Goal: Transaction & Acquisition: Book appointment/travel/reservation

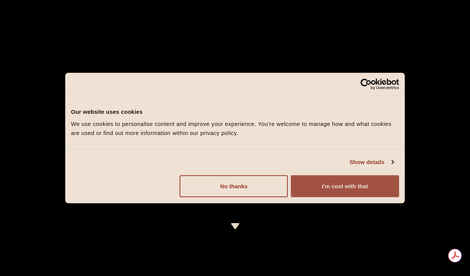
click at [322, 188] on button "I'm cool with that" at bounding box center [345, 186] width 108 height 22
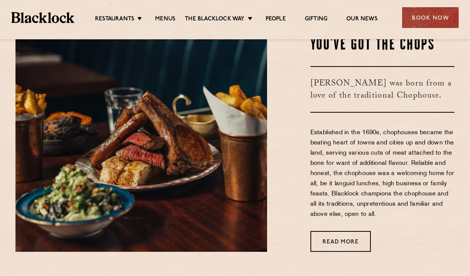
scroll to position [264, 0]
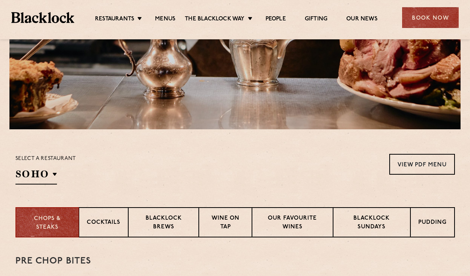
scroll to position [189, 0]
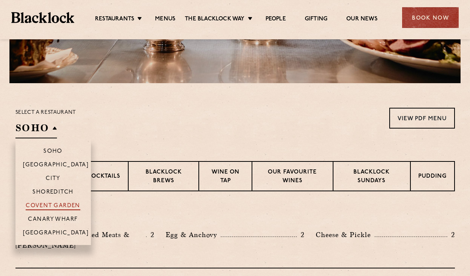
click at [65, 207] on p "Covent Garden" at bounding box center [53, 206] width 55 height 8
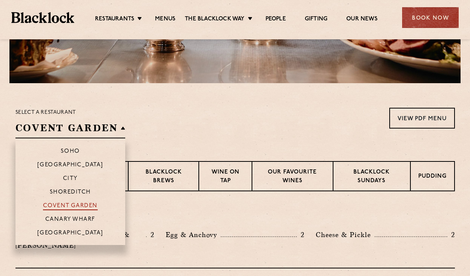
click at [83, 205] on p "Covent Garden" at bounding box center [70, 206] width 55 height 8
click at [83, 206] on p "Covent Garden" at bounding box center [70, 206] width 55 height 8
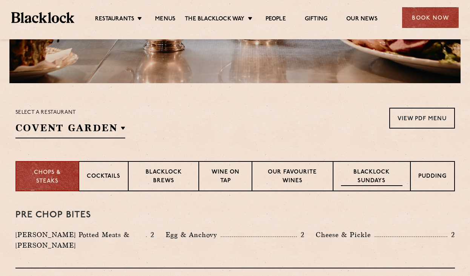
click at [397, 177] on p "Blacklock Sundays" at bounding box center [371, 177] width 61 height 18
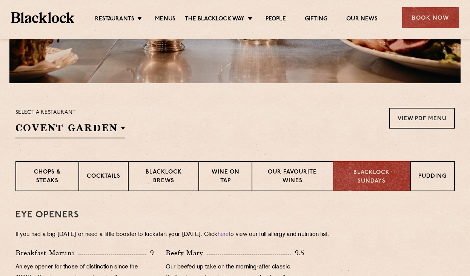
scroll to position [264, 0]
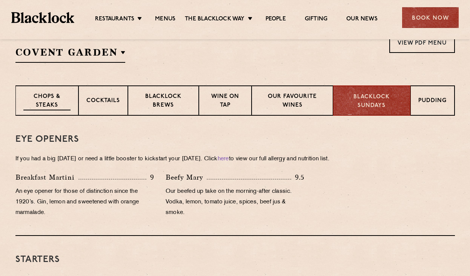
click at [51, 101] on p "Chops & Steaks" at bounding box center [46, 102] width 47 height 18
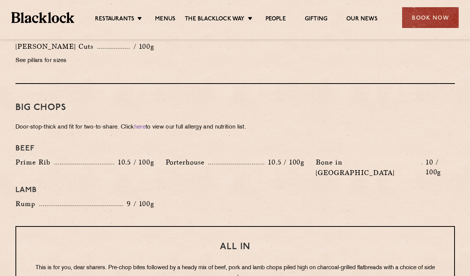
scroll to position [612, 0]
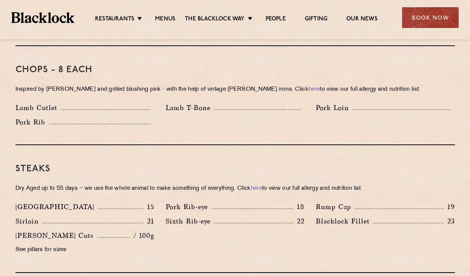
click at [287, 217] on div "Sixth Rib-eye 22" at bounding box center [235, 223] width 150 height 14
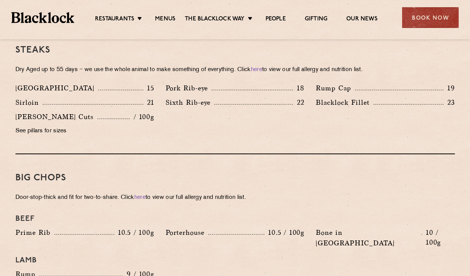
scroll to position [763, 0]
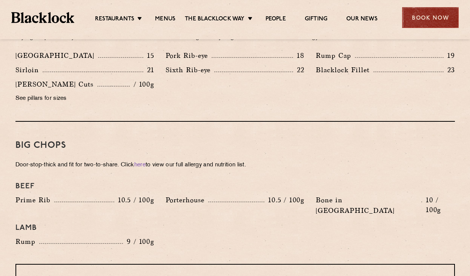
click at [451, 14] on div "Book Now" at bounding box center [430, 17] width 57 height 21
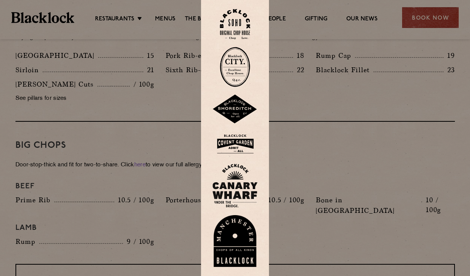
click at [244, 143] on img at bounding box center [235, 143] width 45 height 25
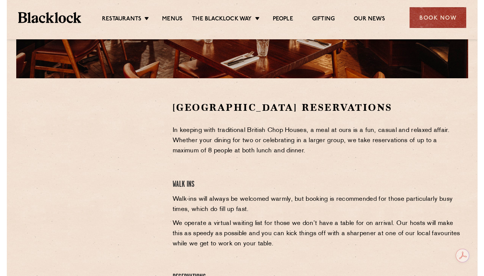
scroll to position [189, 0]
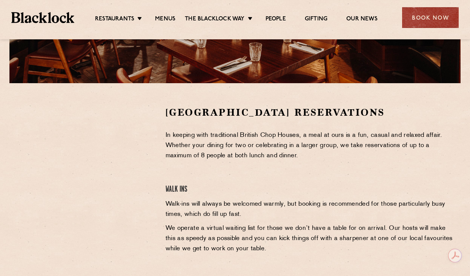
click at [167, 148] on p "In keeping with traditional British Chop Houses, a meal at ours is a fun, casua…" at bounding box center [311, 145] width 290 height 31
click at [172, 160] on p "In keeping with traditional British Chop Houses, a meal at ours is a fun, casua…" at bounding box center [311, 145] width 290 height 31
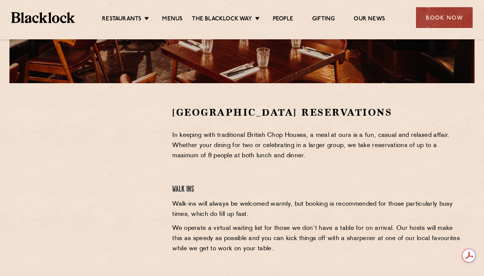
click at [237, 209] on p "Walk-ins will always be welcomed warmly, but booking is recommended for those p…" at bounding box center [317, 209] width 290 height 20
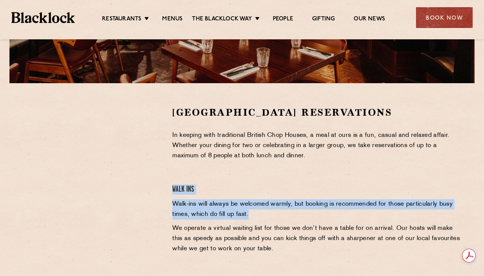
drag, startPoint x: 252, startPoint y: 214, endPoint x: 172, endPoint y: 188, distance: 84.2
click at [172, 188] on div "Covent Garden Reservations In keeping with traditional British Chop Houses, a m…" at bounding box center [317, 218] width 301 height 225
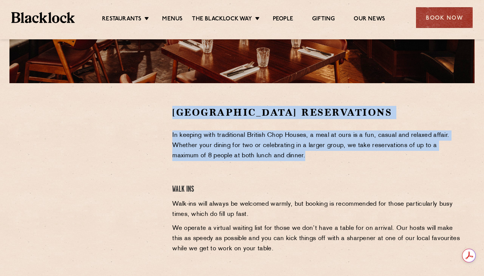
drag, startPoint x: 174, startPoint y: 114, endPoint x: 296, endPoint y: 156, distance: 128.7
click at [296, 156] on div "Covent Garden Reservations In keeping with traditional British Chop Houses, a m…" at bounding box center [317, 218] width 301 height 225
click at [296, 156] on p "In keeping with traditional British Chop Houses, a meal at ours is a fun, casua…" at bounding box center [317, 145] width 290 height 31
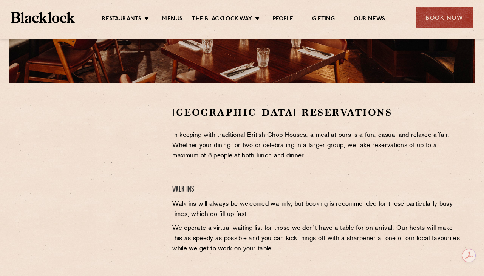
click at [260, 170] on div "Covent Garden Reservations In keeping with traditional British Chop Houses, a m…" at bounding box center [317, 218] width 301 height 225
